Goal: Information Seeking & Learning: Check status

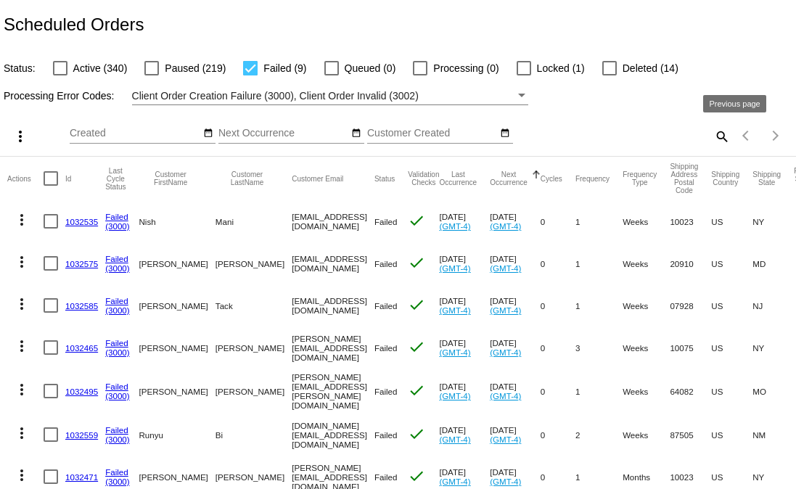
click at [712, 135] on mat-icon "search" at bounding box center [720, 136] width 17 height 22
click at [648, 139] on input "Search" at bounding box center [631, 134] width 198 height 12
paste input "kate.sigman@gmail.com"
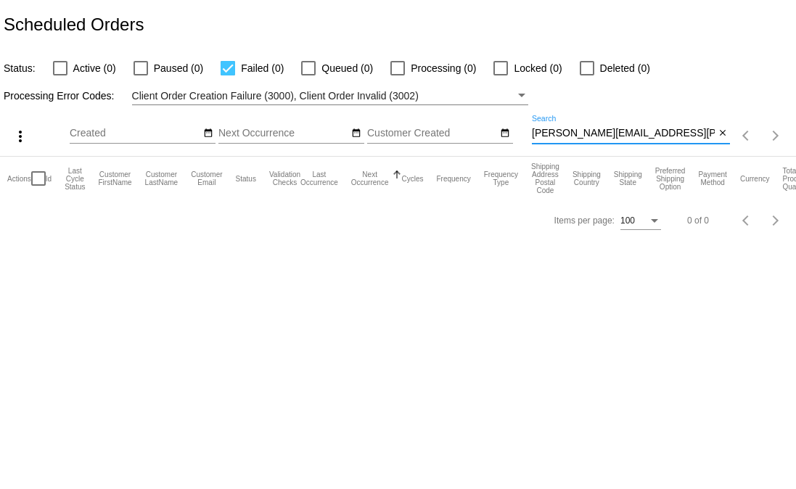
type input "kate.sigman@gmail.com"
click at [59, 62] on div at bounding box center [60, 68] width 15 height 15
click at [59, 75] on input "Active (1)" at bounding box center [59, 75] width 1 height 1
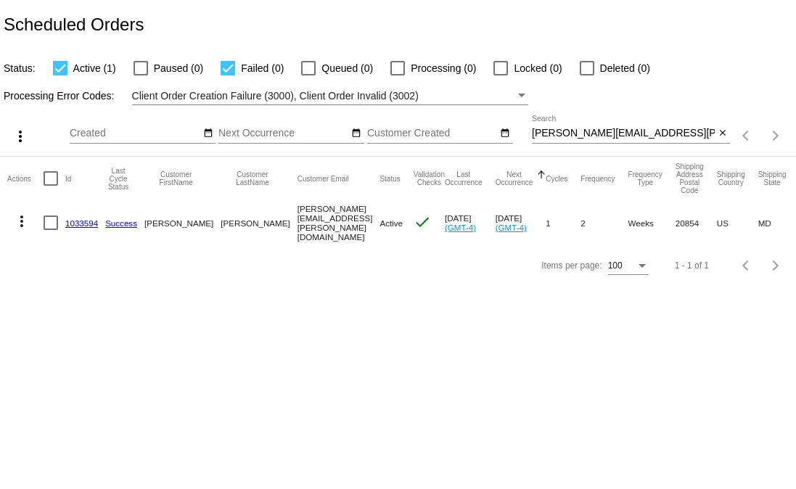
click at [22, 213] on mat-icon "more_vert" at bounding box center [21, 221] width 17 height 17
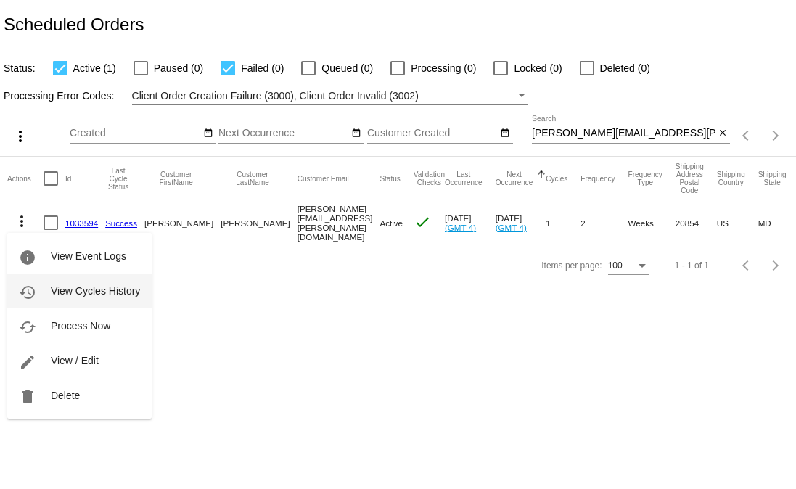
click at [60, 302] on button "history View Cycles History" at bounding box center [79, 290] width 144 height 35
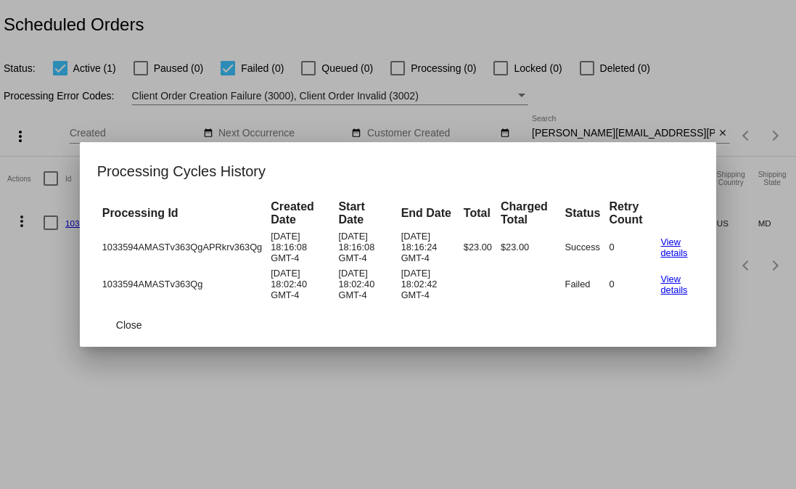
drag, startPoint x: 343, startPoint y: 463, endPoint x: 320, endPoint y: 429, distance: 41.2
click at [343, 463] on div at bounding box center [398, 244] width 796 height 489
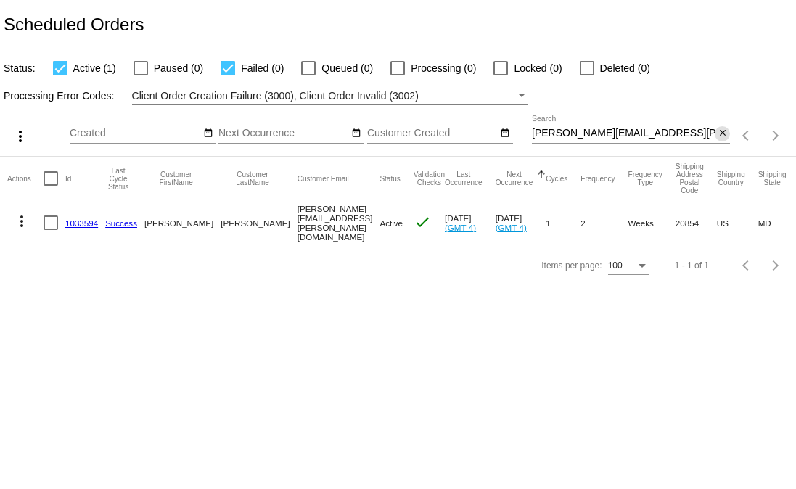
click at [721, 136] on mat-icon "close" at bounding box center [722, 134] width 10 height 12
click at [58, 73] on app-dashboard-scheduled-orders "Scheduled Orders Status: Active (1) Paused (0) Failed (0) Queued (0) Processing…" at bounding box center [398, 143] width 796 height 286
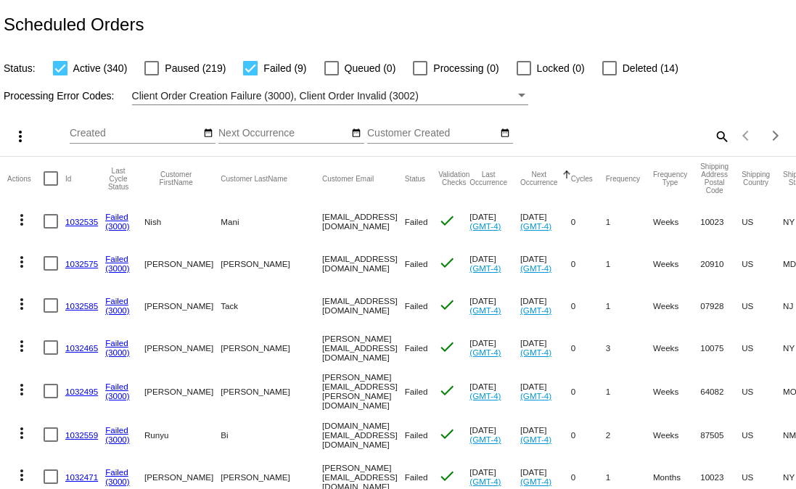
click at [53, 70] on div at bounding box center [60, 68] width 15 height 15
click at [59, 75] on input "Active (340)" at bounding box center [59, 75] width 1 height 1
checkbox input "false"
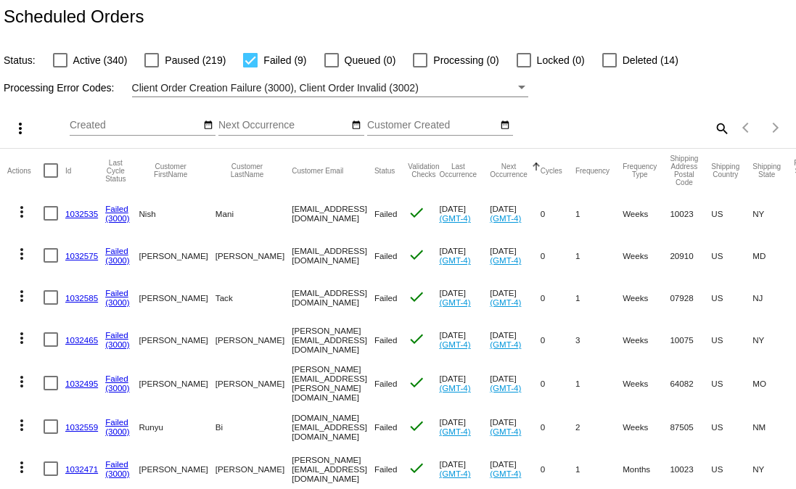
scroll to position [3, 0]
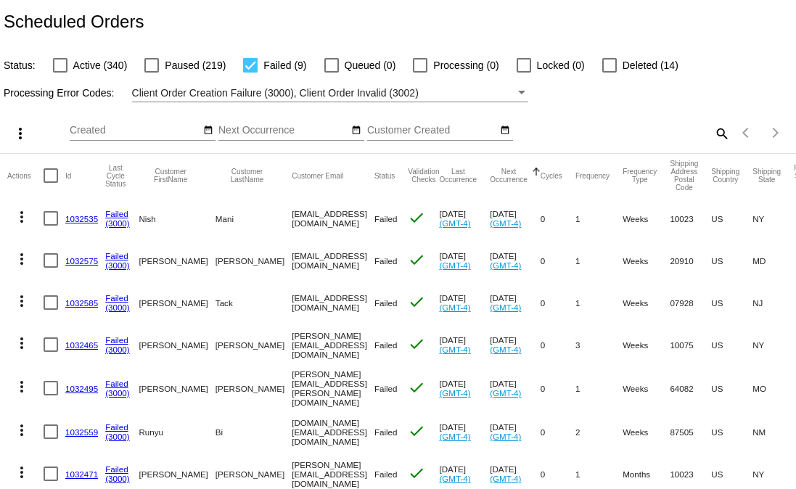
click at [402, 94] on span "Client Order Creation Failure (3000), Client Order Invalid (3002)" at bounding box center [275, 93] width 286 height 12
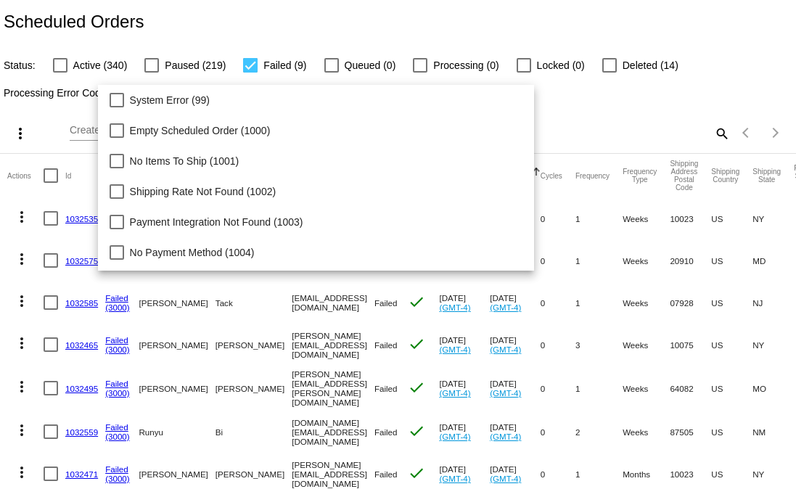
scroll to position [149, 0]
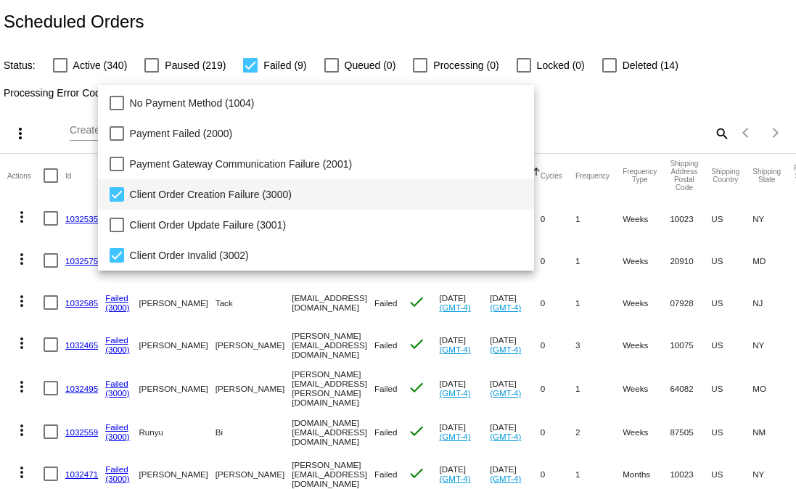
click at [207, 193] on span "Client Order Creation Failure (3000)" at bounding box center [326, 194] width 393 height 30
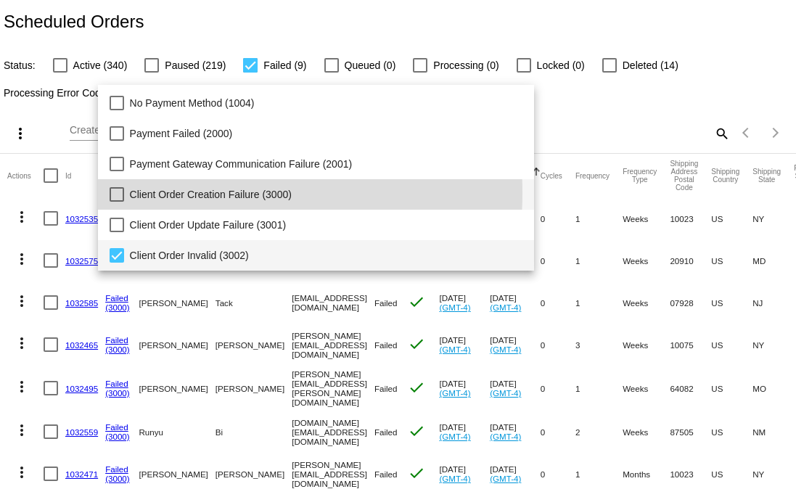
click at [170, 249] on span "Client Order Invalid (3002)" at bounding box center [326, 255] width 393 height 30
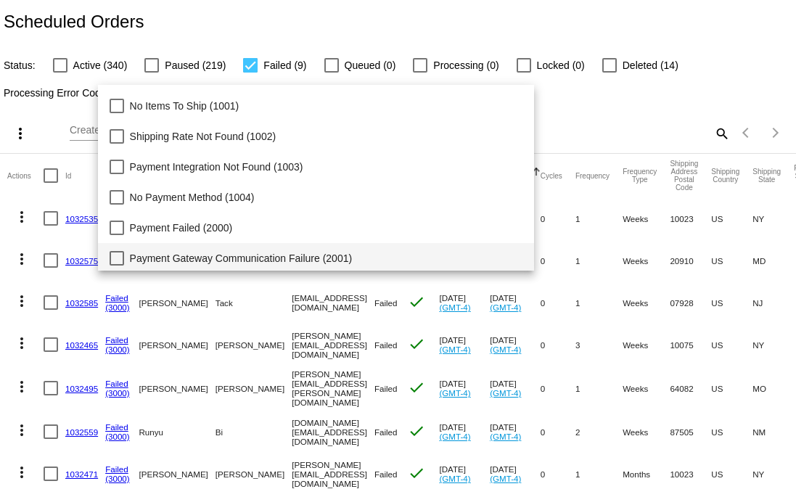
scroll to position [54, 0]
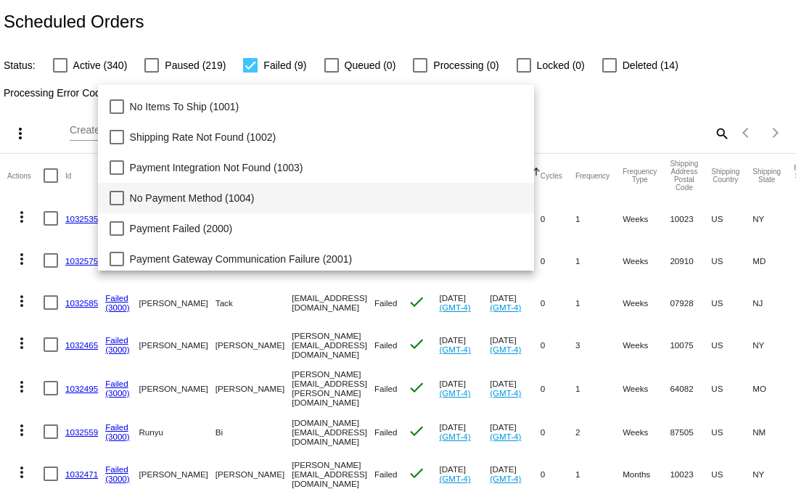
click at [163, 196] on span "No Payment Method (1004)" at bounding box center [326, 198] width 393 height 30
click at [699, 87] on div at bounding box center [398, 244] width 796 height 489
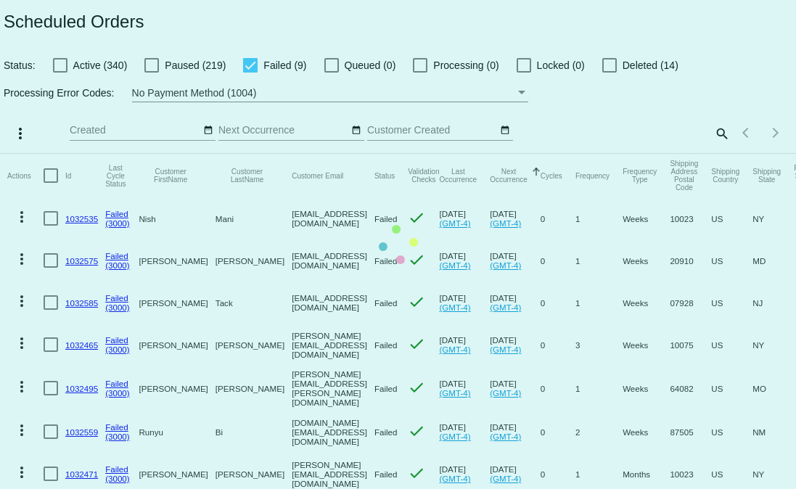
scroll to position [0, 0]
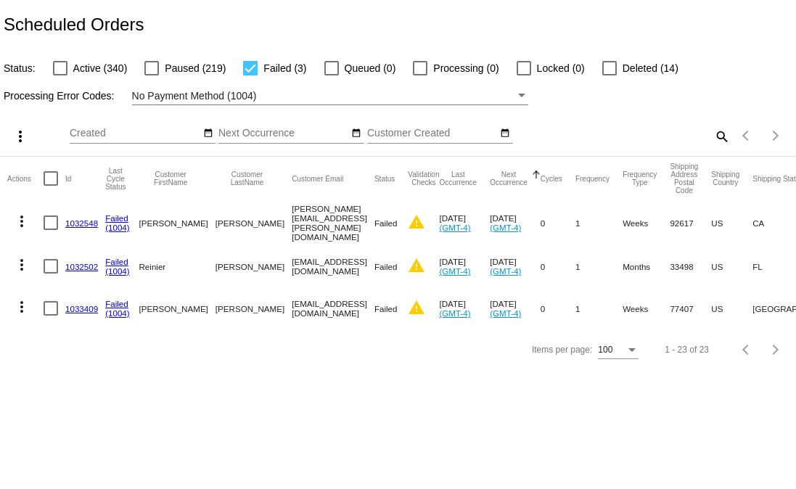
drag, startPoint x: 100, startPoint y: 223, endPoint x: 70, endPoint y: 223, distance: 30.5
click at [70, 223] on mat-cell "1032548" at bounding box center [85, 222] width 40 height 45
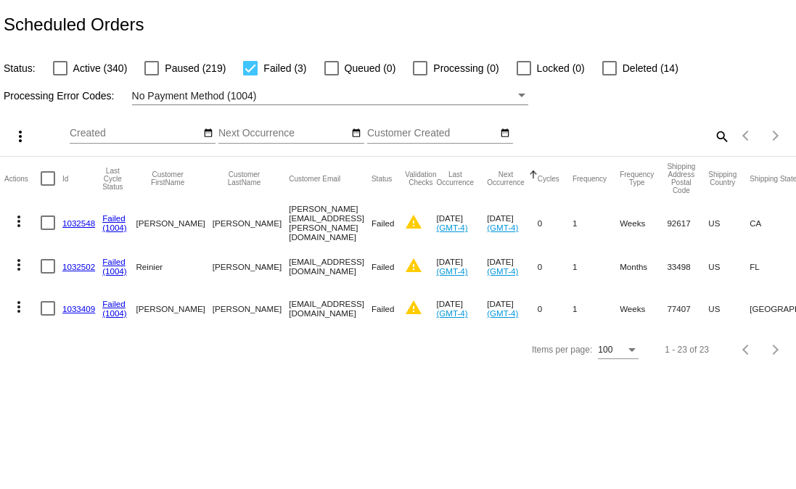
click at [60, 226] on mat-cell at bounding box center [52, 222] width 22 height 45
copy mat-row "1032548"
drag, startPoint x: 329, startPoint y: 221, endPoint x: 715, endPoint y: 333, distance: 401.7
click at [223, 223] on mat-row "more_vert 1032548 Failed (1004) Joshua Franz joshua.u.franz@gmail.com Failed wa…" at bounding box center [548, 222] width 1089 height 45
copy mat-row "joshua.u.franz@gmail.com"
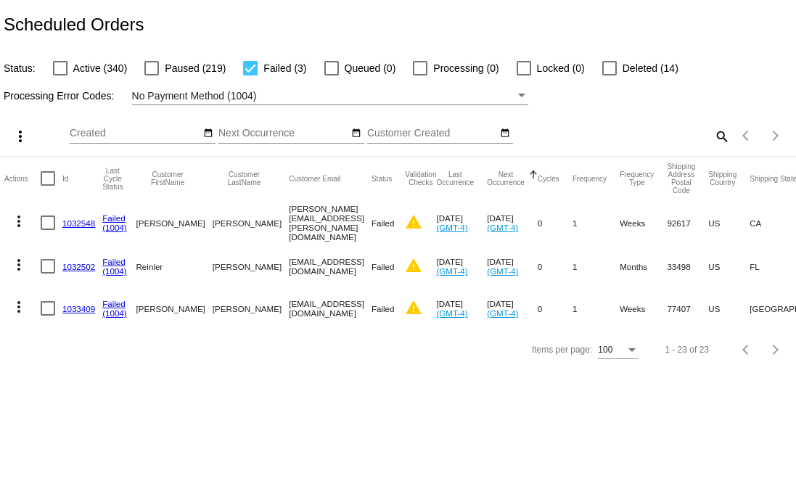
drag, startPoint x: 98, startPoint y: 263, endPoint x: 58, endPoint y: 270, distance: 40.4
click at [58, 270] on mat-row "more_vert 1032502 Failed (1004) Reinier Venekamp reinier@pspnow.com Failed warn…" at bounding box center [548, 266] width 1089 height 42
copy mat-row "1032502"
drag, startPoint x: 305, startPoint y: 269, endPoint x: 224, endPoint y: 269, distance: 80.5
click at [224, 269] on mat-row "more_vert 1032502 Failed (1004) Reinier Venekamp reinier@pspnow.com Failed warn…" at bounding box center [548, 266] width 1089 height 42
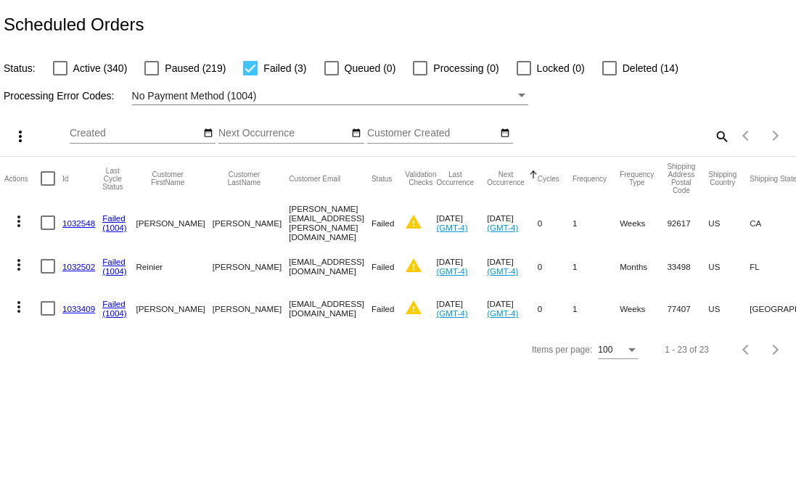
copy mat-row "reinier@pspnow.com"
drag, startPoint x: 97, startPoint y: 315, endPoint x: 62, endPoint y: 312, distance: 34.9
click at [62, 312] on mat-cell "1033409" at bounding box center [82, 308] width 40 height 42
copy link "1033409"
drag, startPoint x: 327, startPoint y: 305, endPoint x: 231, endPoint y: 308, distance: 96.5
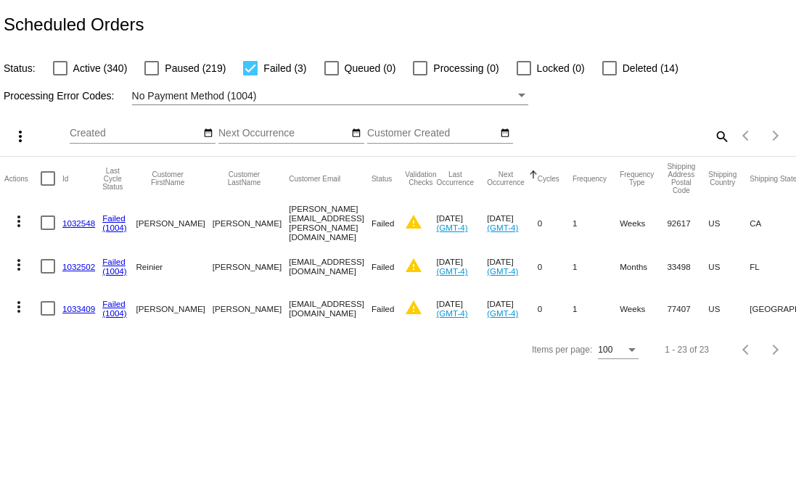
click at [289, 308] on mat-cell "mirzaadnan@hotmail.com" at bounding box center [330, 308] width 83 height 42
copy mat-cell "mirzaadnan@hotmail.com"
click at [714, 143] on mat-icon "search" at bounding box center [720, 136] width 17 height 22
click at [629, 141] on div "Search" at bounding box center [631, 129] width 198 height 28
paste input "David"
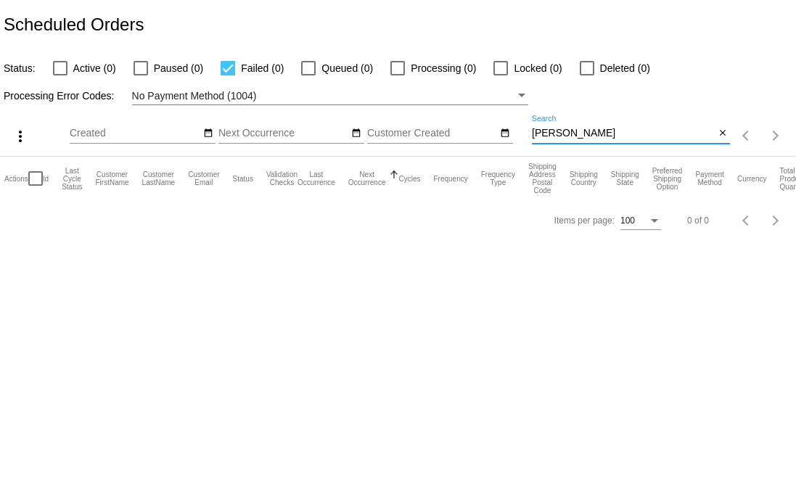
click at [571, 135] on input "David" at bounding box center [623, 134] width 183 height 12
type input "David"
click at [93, 65] on span "Active (5)" at bounding box center [94, 67] width 43 height 17
click at [60, 75] on input "Active (5)" at bounding box center [59, 75] width 1 height 1
checkbox input "true"
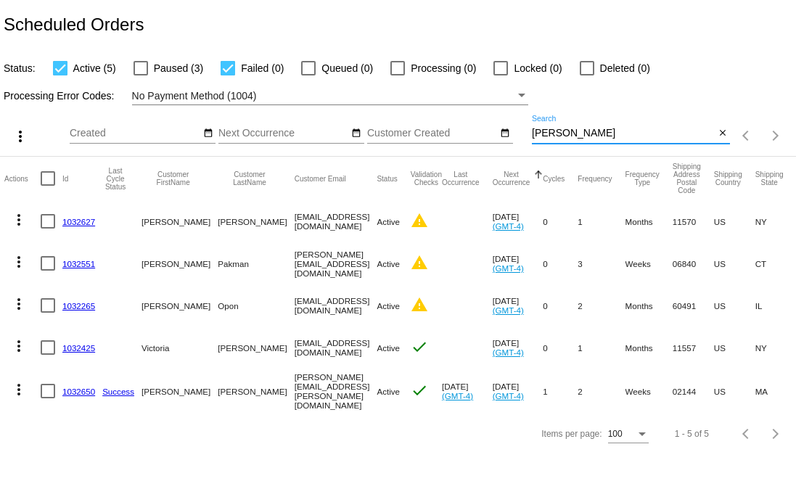
click at [606, 133] on input "David" at bounding box center [623, 134] width 183 height 12
paste input "sotophoto@gmail.com"
type input "sotophoto@gmail.com"
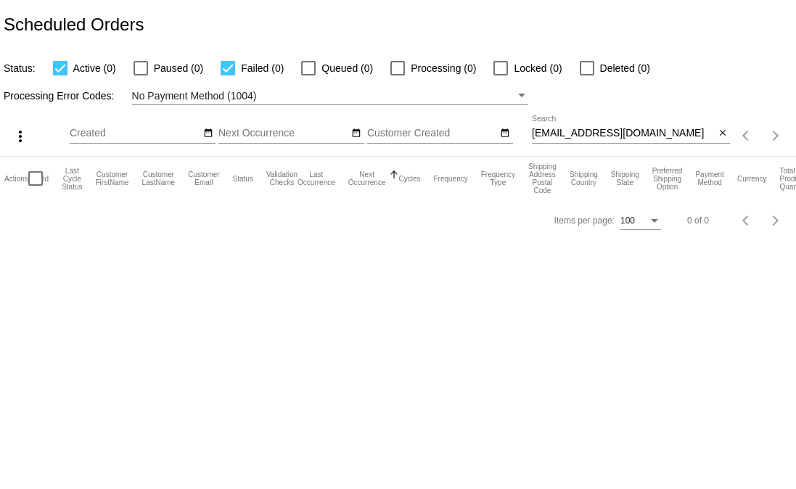
click at [231, 389] on body "Scheduled Orders Status: Active (0) Paused (0) Failed (0) Queued (0) Processing…" at bounding box center [398, 244] width 796 height 489
click at [718, 133] on mat-icon "close" at bounding box center [722, 134] width 10 height 12
